Goal: Task Accomplishment & Management: Use online tool/utility

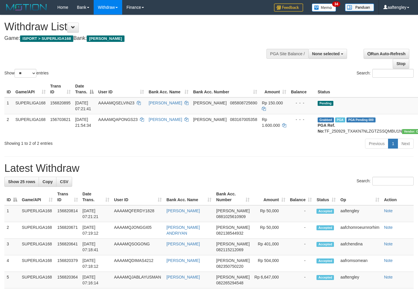
select select
select select "**"
select select
select select "**"
select select
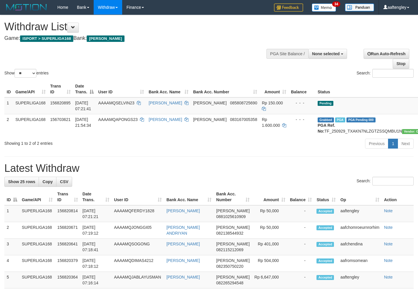
select select "**"
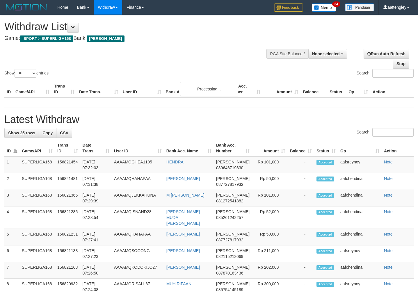
select select
select select "**"
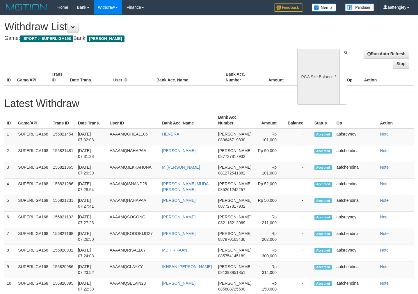
select select
select select "**"
select select
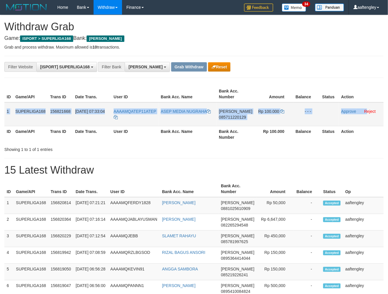
click at [366, 118] on tr "1 SUPERLIGA168 156821668 01/10/2025 07:33:04 AAAAMQATEP11ATEP ASEP MEDIA NUGRAH…" at bounding box center [194, 114] width 380 height 24
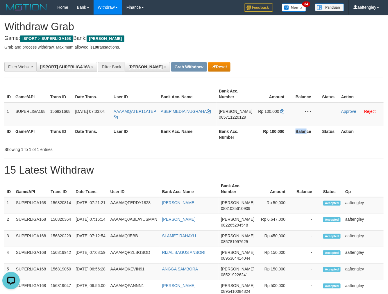
drag, startPoint x: 297, startPoint y: 129, endPoint x: 284, endPoint y: 129, distance: 13.4
click at [290, 129] on tr "ID Game/API Trans ID Date Trans. User ID Bank Acc. Name Bank Acc. Number Rp 100…" at bounding box center [194, 134] width 380 height 17
copy tr "ATEP11ATEP"
drag, startPoint x: 160, startPoint y: 103, endPoint x: 132, endPoint y: 108, distance: 28.3
click at [132, 108] on tr "1 SUPERLIGA168 156821668 01/10/2025 07:33:04 AAAAMQATEP11ATEP ASEP MEDIA NUGRAH…" at bounding box center [194, 114] width 380 height 24
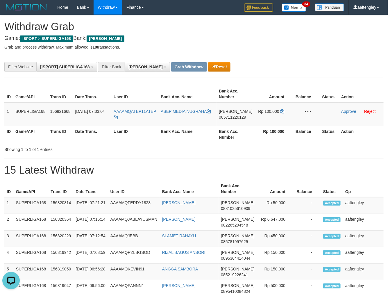
drag, startPoint x: 182, startPoint y: 150, endPoint x: 210, endPoint y: 140, distance: 30.5
click at [182, 150] on div "Showing 1 to 1 of 1 entries" at bounding box center [194, 148] width 388 height 8
click at [238, 121] on td "DANA 085711220129" at bounding box center [236, 114] width 38 height 24
copy span "085711220129"
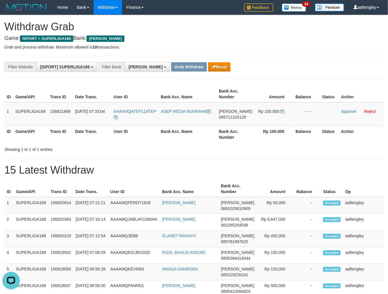
click at [292, 150] on div "Showing 1 to 1 of 1 entries" at bounding box center [194, 148] width 388 height 8
click at [281, 111] on icon at bounding box center [283, 111] width 4 height 4
click at [281, 109] on icon at bounding box center [283, 111] width 4 height 4
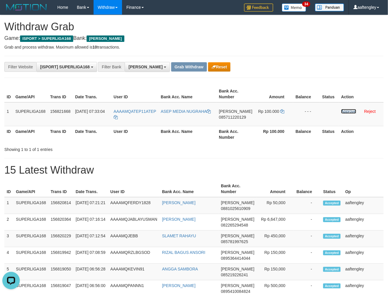
drag, startPoint x: 348, startPoint y: 111, endPoint x: 224, endPoint y: 71, distance: 130.4
click at [348, 111] on link "Approve" at bounding box center [349, 111] width 15 height 5
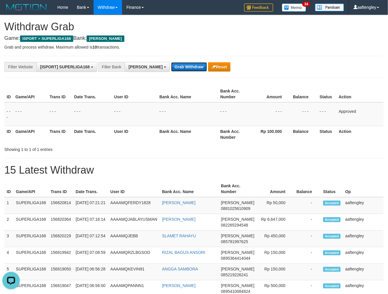
click at [171, 70] on button "Grab Withdraw" at bounding box center [189, 66] width 36 height 9
